Goal: Task Accomplishment & Management: Manage account settings

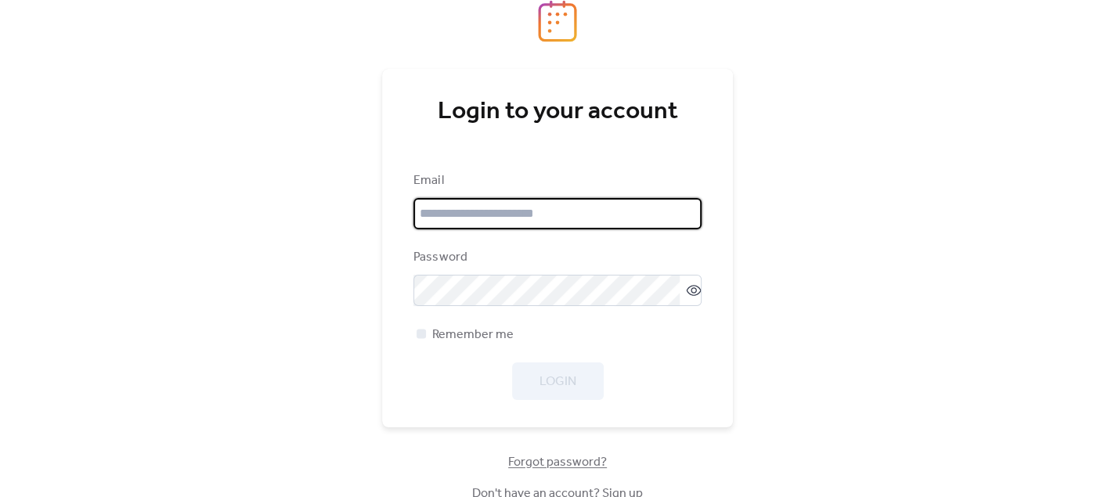
type input "**********"
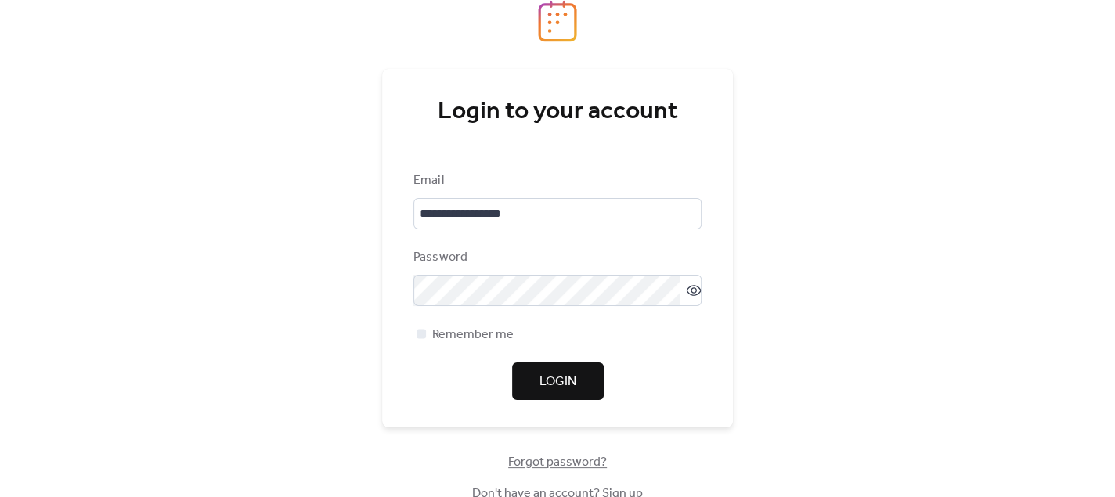
click at [748, 369] on div "**********" at bounding box center [557, 248] width 1115 height 497
click at [549, 379] on span "Login" at bounding box center [557, 382] width 37 height 19
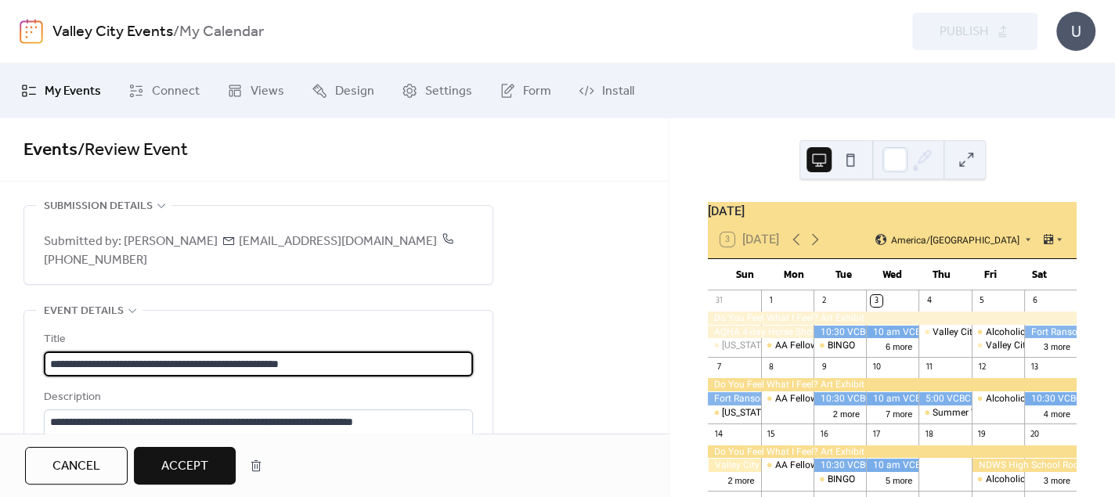
click at [194, 464] on span "Accept" at bounding box center [184, 466] width 47 height 19
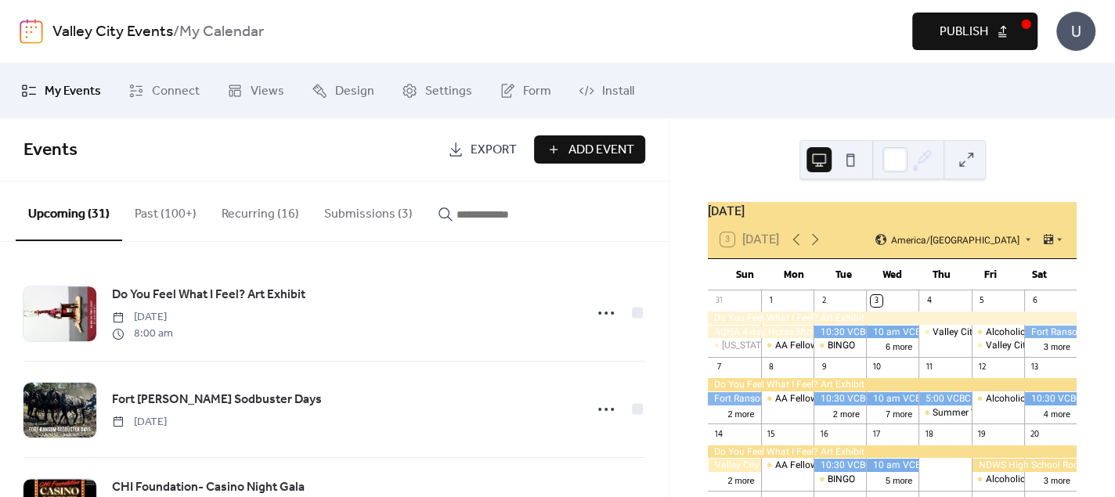
click at [997, 34] on button "Publish" at bounding box center [974, 32] width 125 height 38
click at [351, 205] on button "Submissions (3)" at bounding box center [368, 211] width 113 height 58
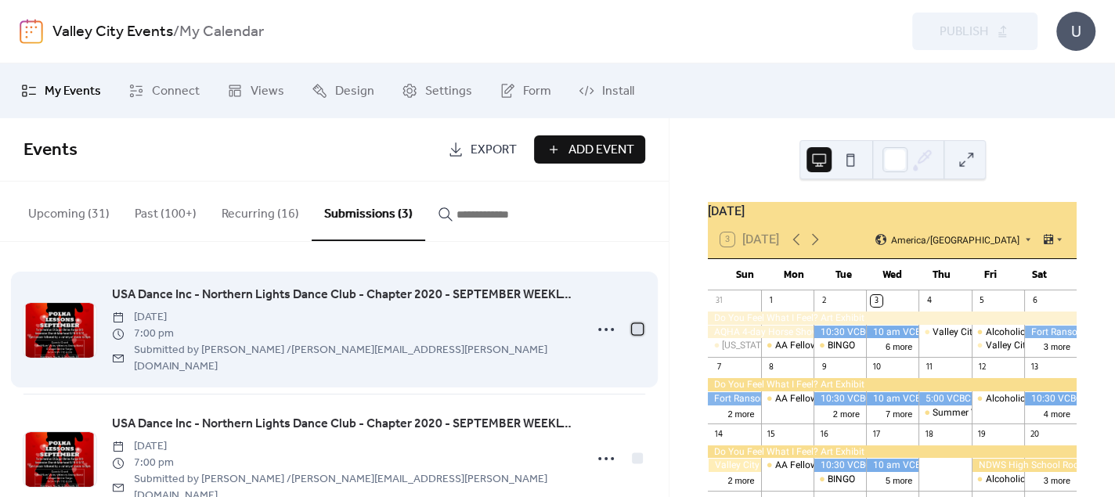
click at [635, 323] on div at bounding box center [637, 328] width 11 height 11
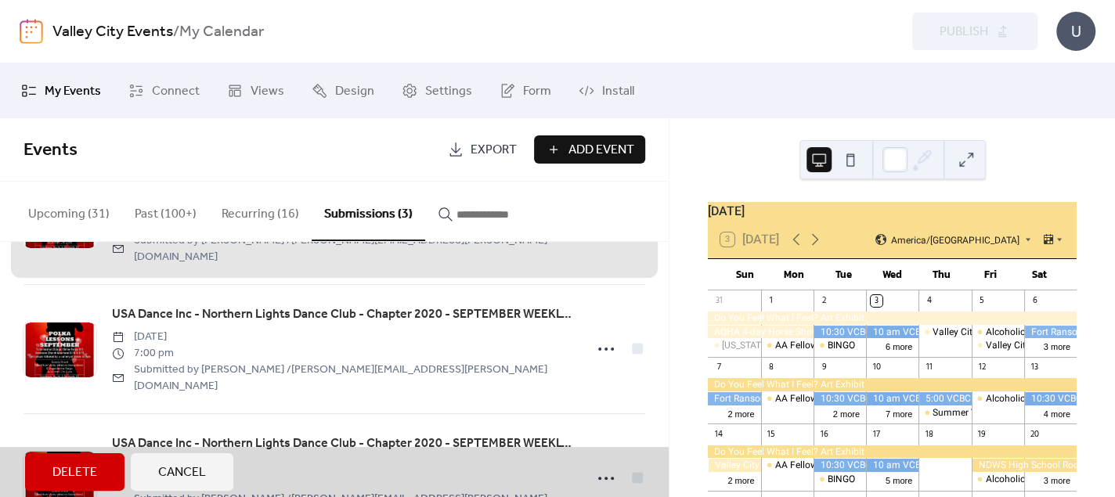
scroll to position [127, 0]
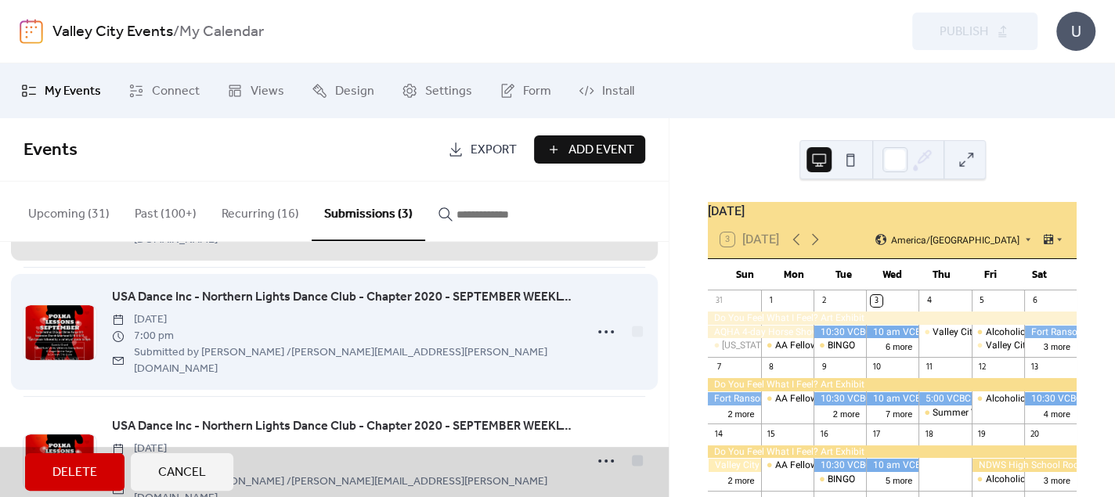
click at [637, 300] on div "USA Dance Inc - Northern Lights Dance Club - Chapter 2020 - SEPTEMBER WEEKLY EV…" at bounding box center [333, 331] width 621 height 129
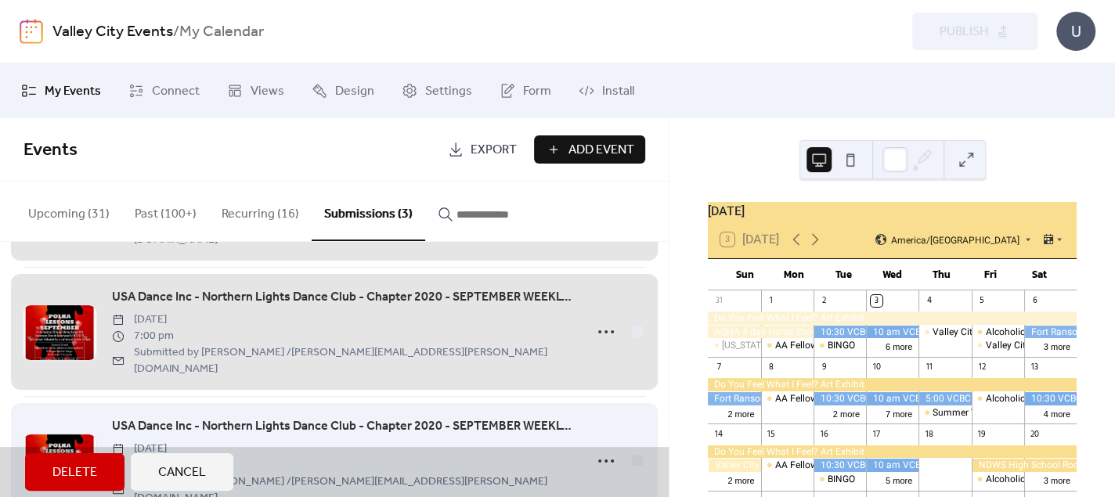
click at [633, 416] on div "USA Dance Inc - Northern Lights Dance Club - Chapter 2020 - SEPTEMBER WEEKLY EV…" at bounding box center [333, 460] width 621 height 129
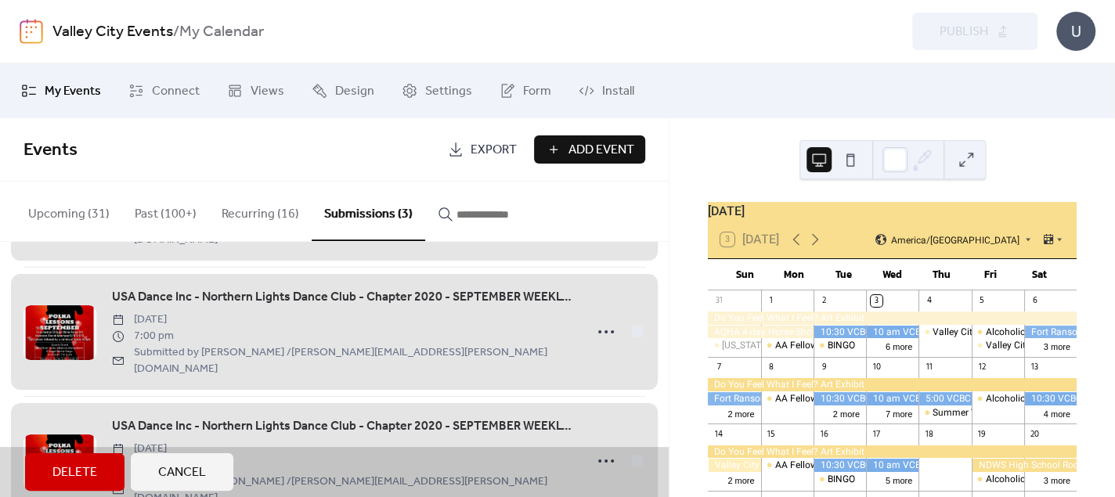
click at [69, 474] on span "Delete" at bounding box center [74, 472] width 45 height 19
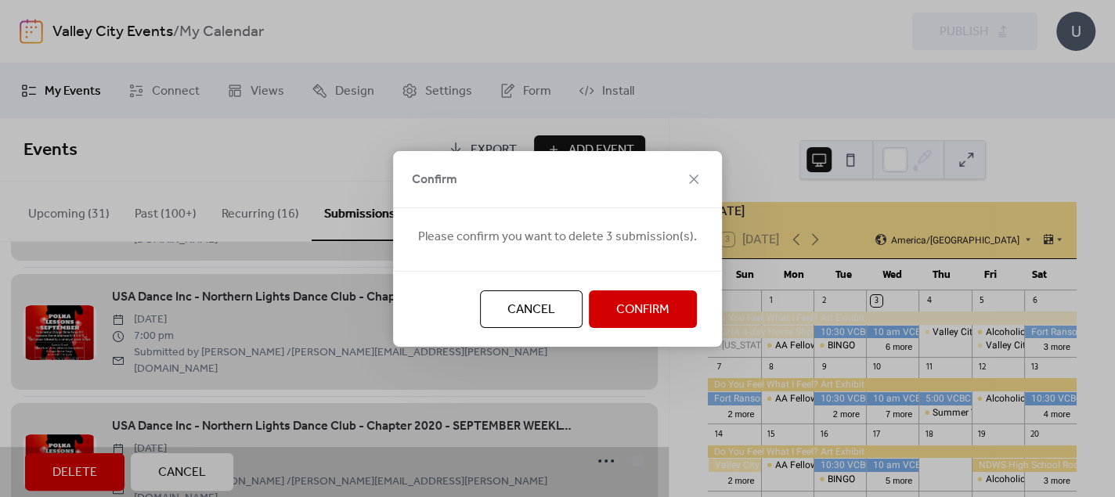
click at [650, 308] on span "Confirm" at bounding box center [642, 310] width 53 height 19
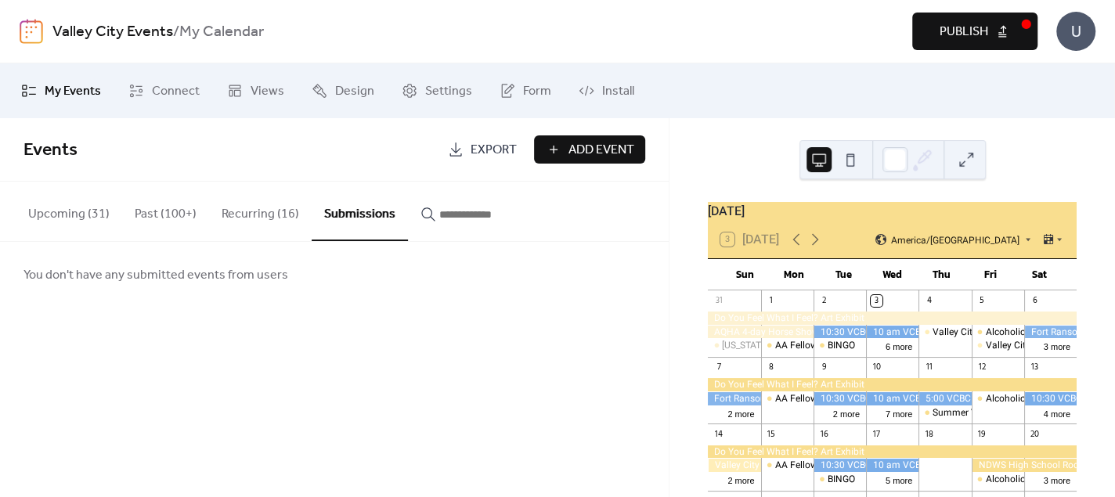
scroll to position [0, 0]
